Goal: Task Accomplishment & Management: Manage account settings

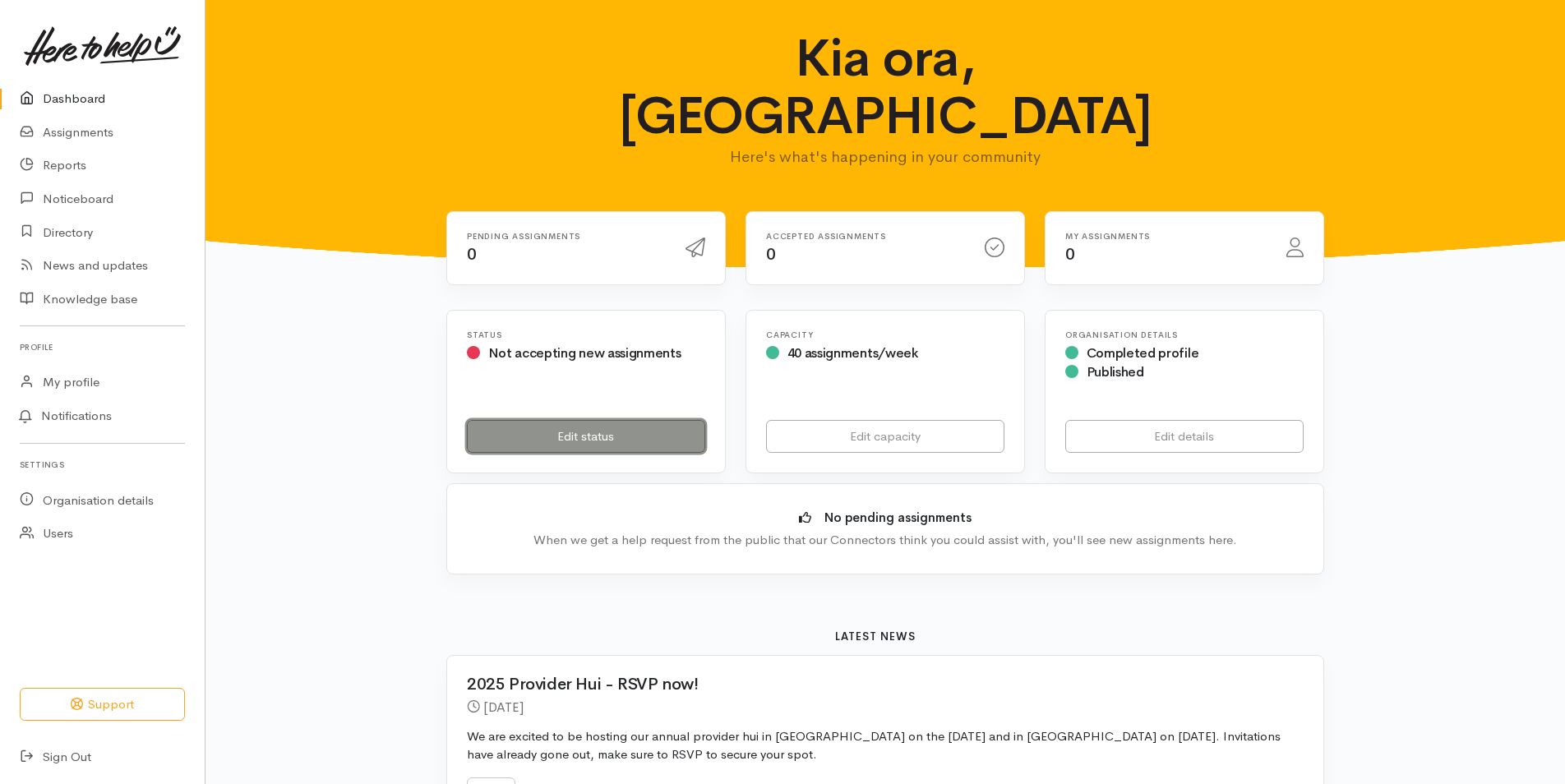
click at [633, 420] on link "Edit status" at bounding box center [586, 437] width 238 height 34
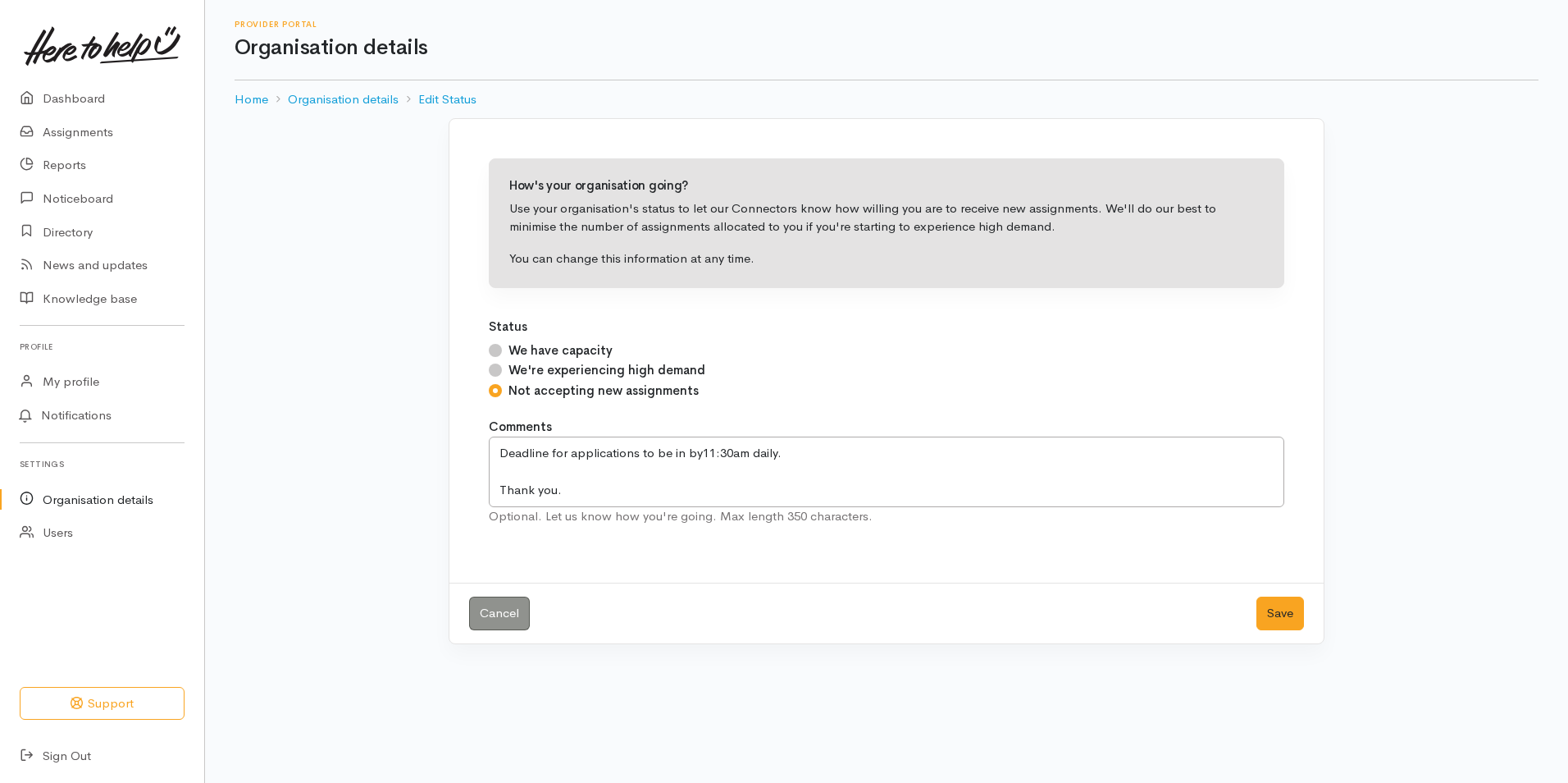
click at [497, 351] on input "We have capacity" at bounding box center [495, 350] width 13 height 13
radio input "true"
click at [1290, 616] on button "Save" at bounding box center [1280, 613] width 48 height 33
